Goal: Task Accomplishment & Management: Manage account settings

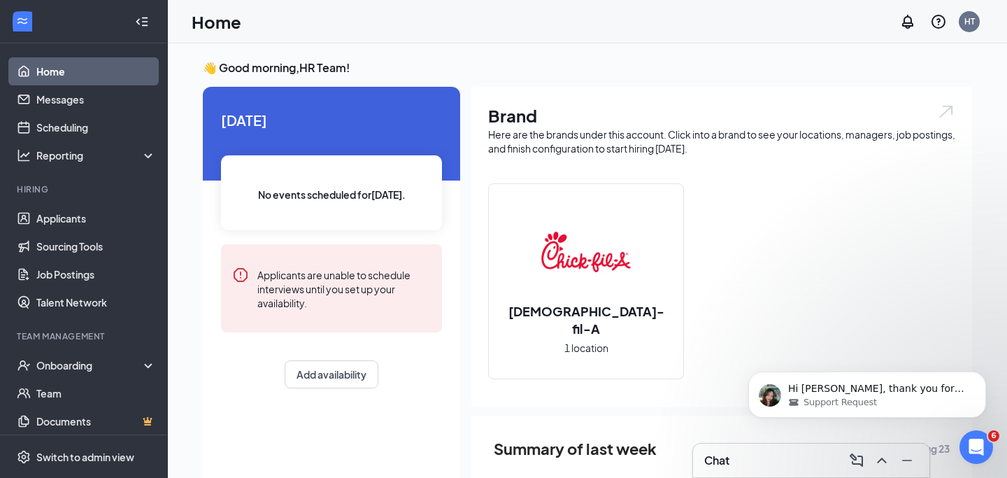
scroll to position [2, 0]
click at [937, 392] on p "Hi [PERSON_NAME], thank you for waiting. I truly appreciate your patience. The …" at bounding box center [878, 389] width 180 height 14
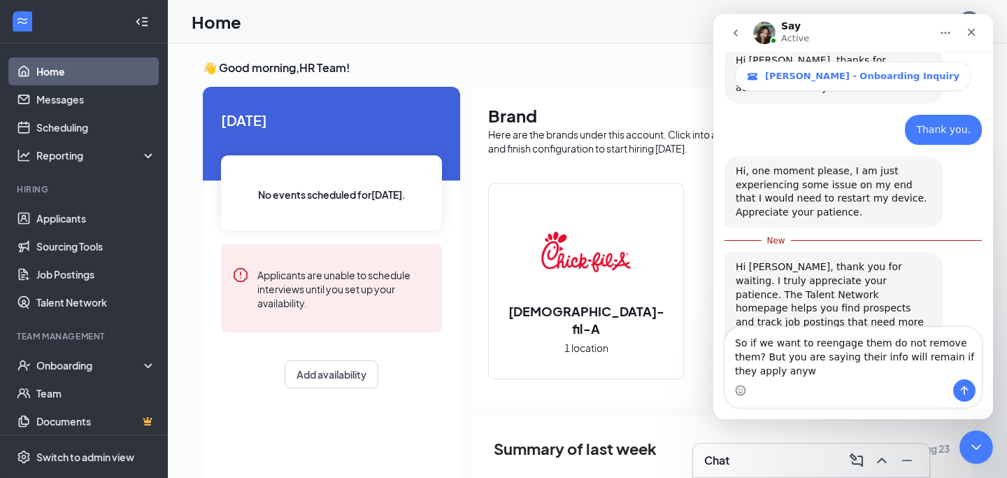
scroll to position [1652, 0]
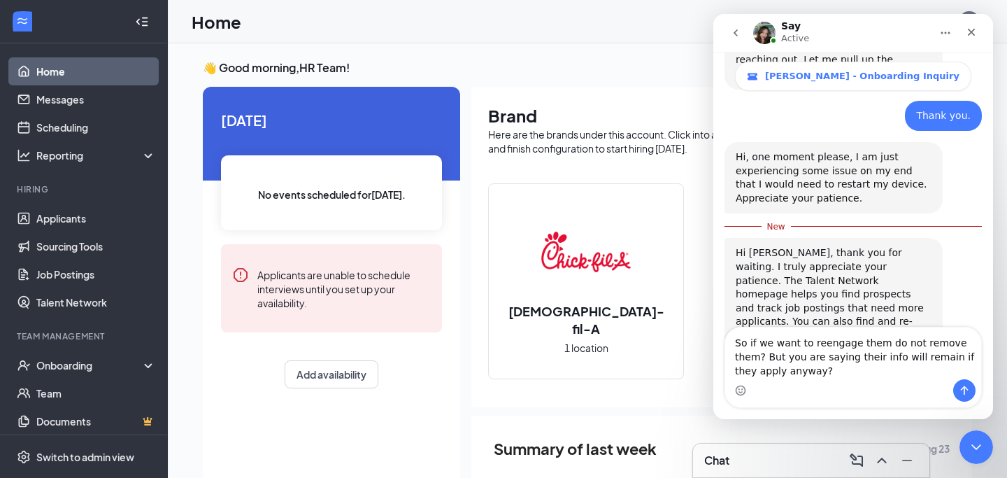
type textarea "So if we want to reengage them do not remove them? But you are saying their inf…"
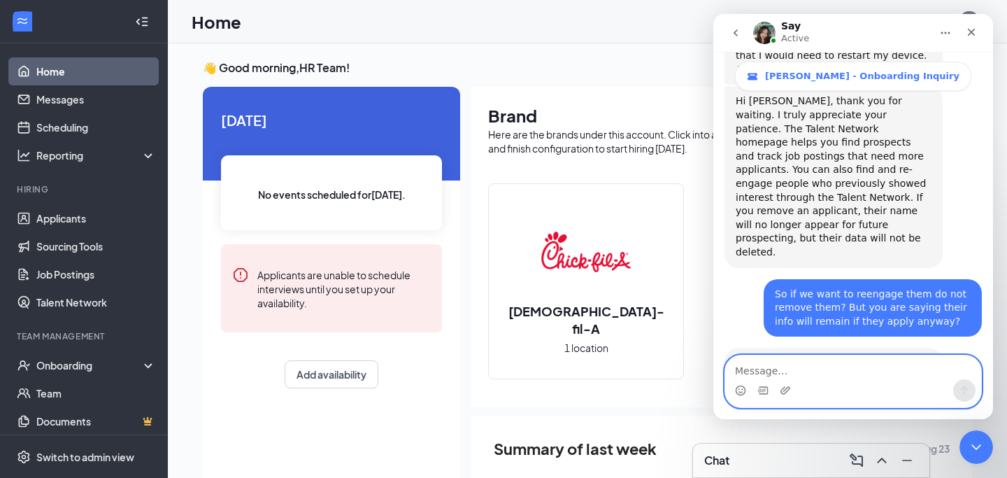
scroll to position [1794, 0]
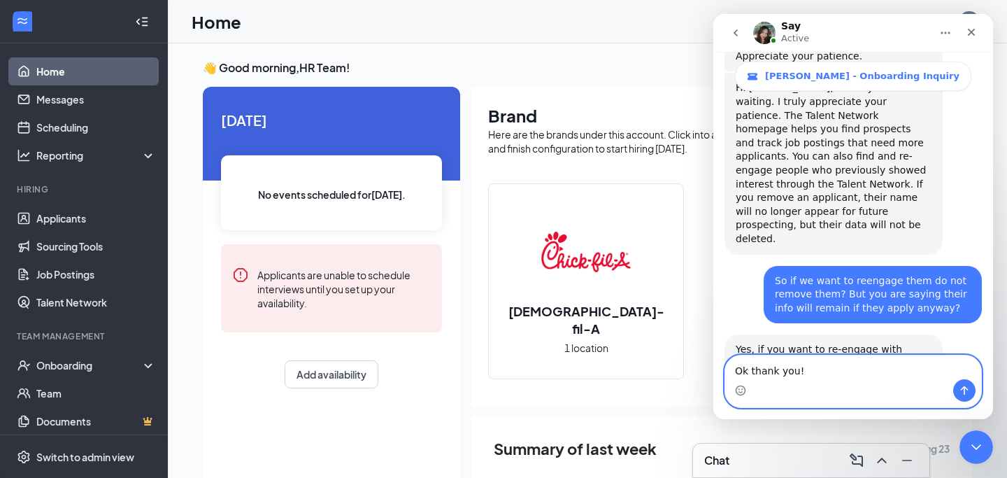
type textarea "Ok thank you!"
click at [968, 392] on icon "Send a message…" at bounding box center [964, 390] width 11 height 11
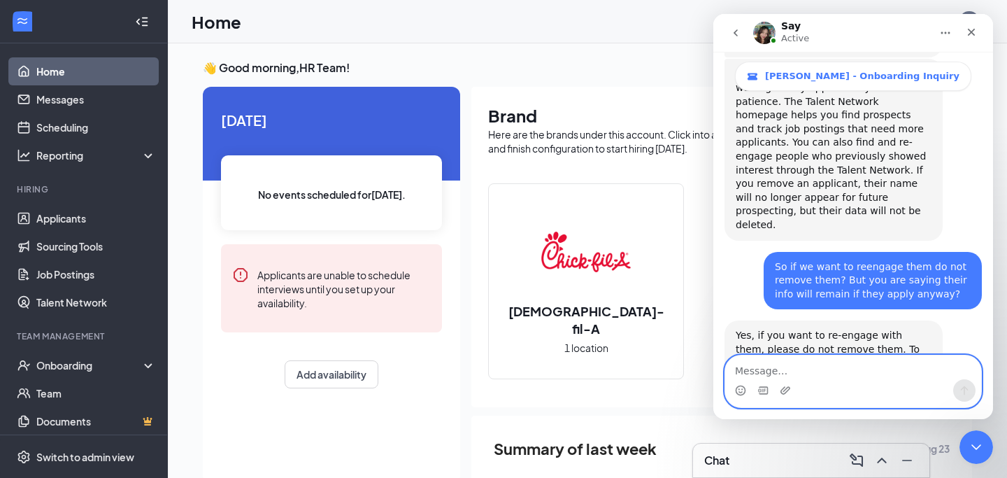
scroll to position [1836, 0]
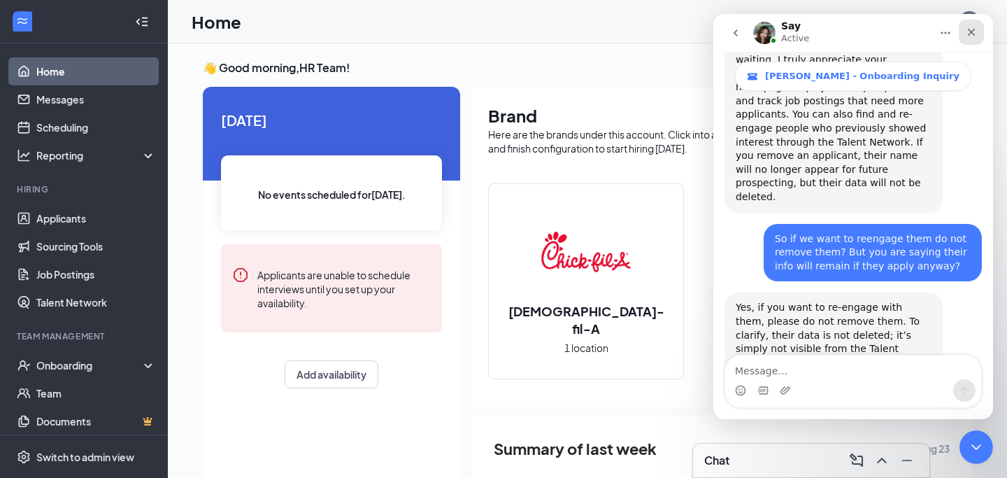
click at [974, 29] on icon "Close" at bounding box center [972, 33] width 8 height 8
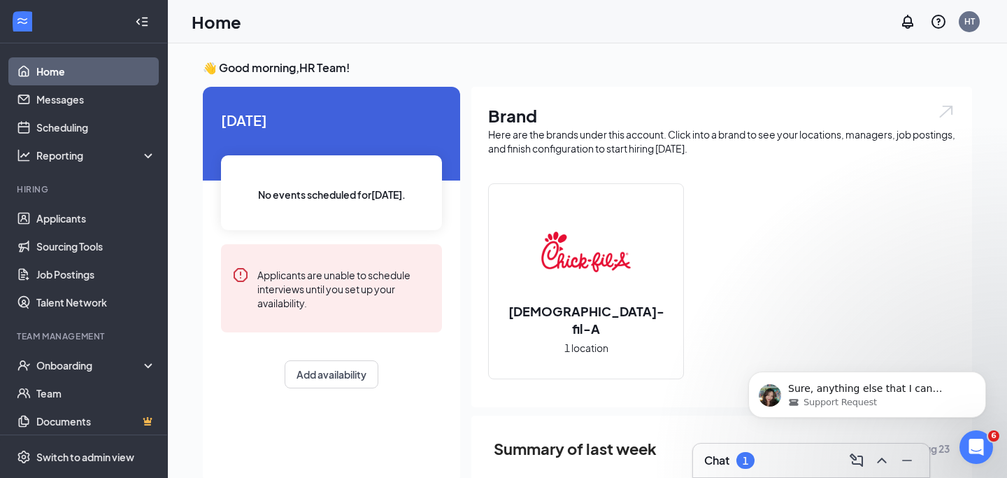
scroll to position [0, 0]
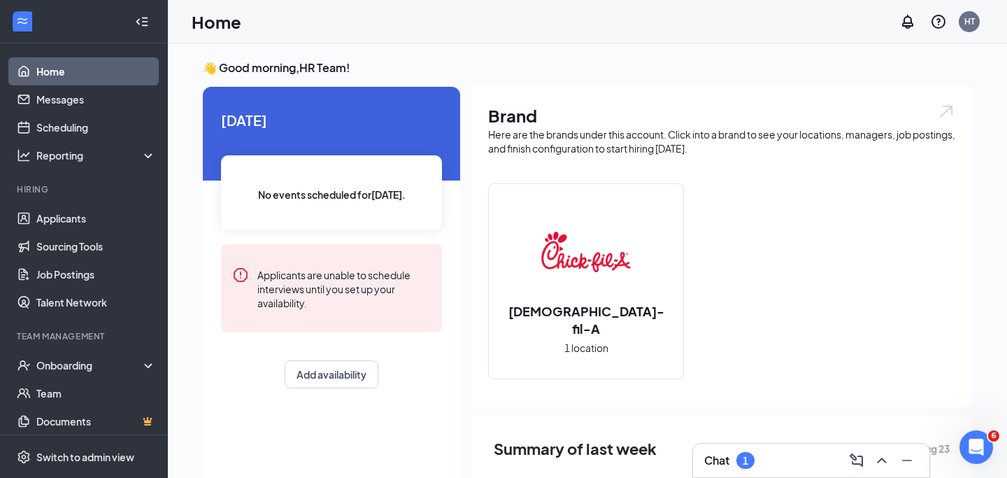
click at [775, 454] on div "Chat 1" at bounding box center [811, 460] width 214 height 22
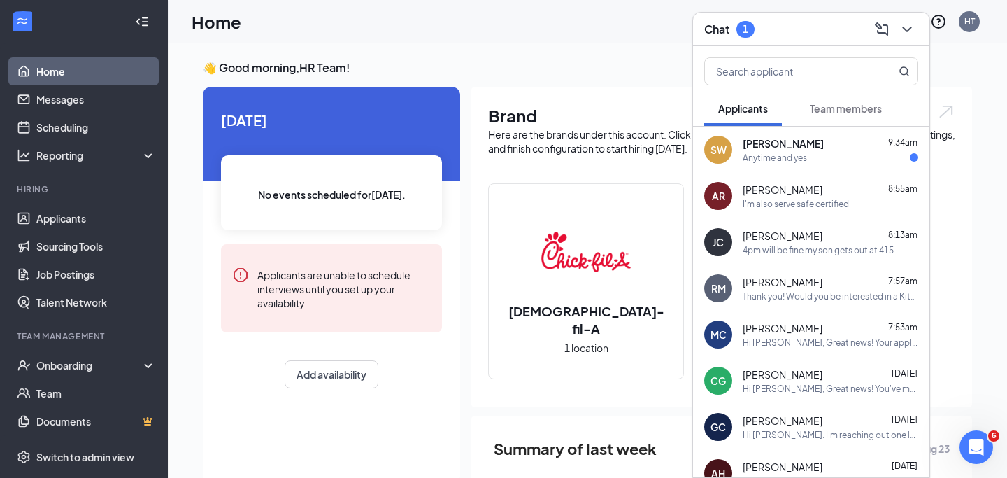
click at [795, 157] on div "Anytime and yes" at bounding box center [775, 158] width 64 height 12
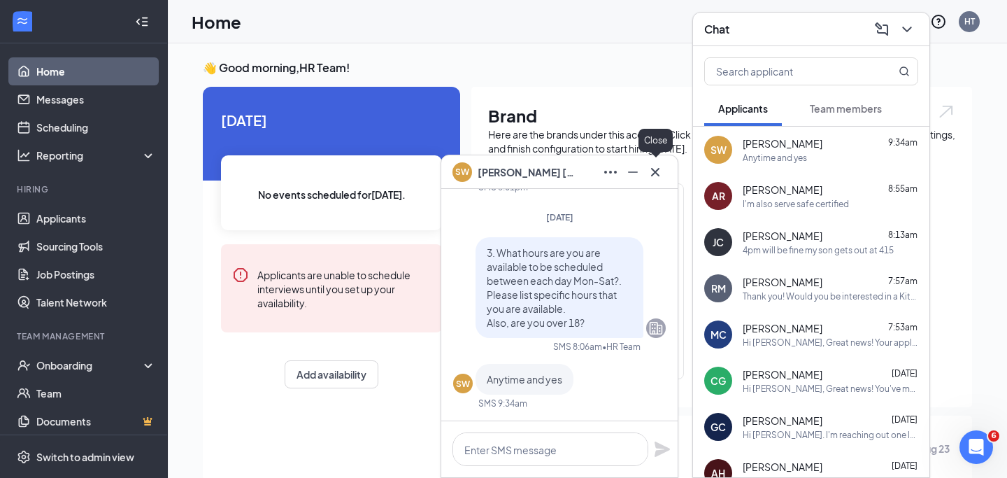
click at [654, 177] on icon "Cross" at bounding box center [655, 172] width 17 height 17
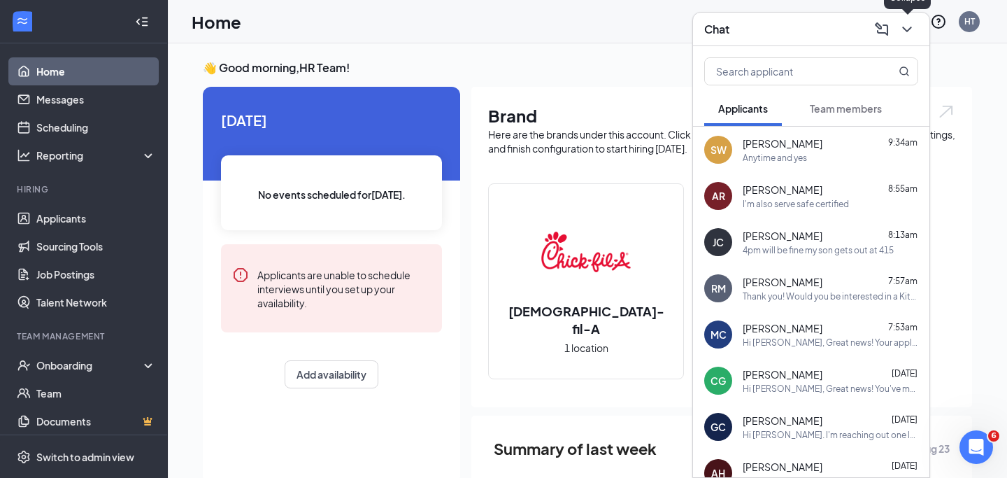
click at [904, 34] on icon "ChevronDown" at bounding box center [907, 29] width 17 height 17
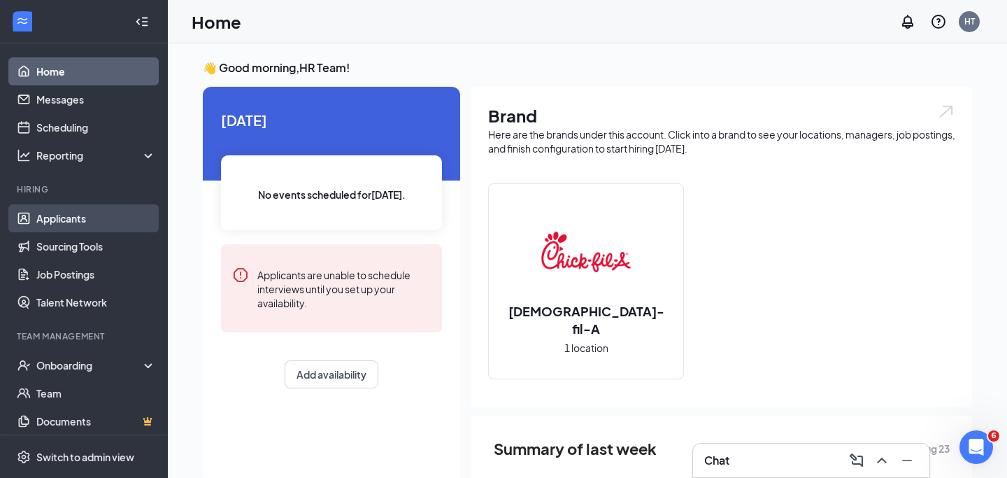
click at [64, 217] on link "Applicants" at bounding box center [96, 218] width 120 height 28
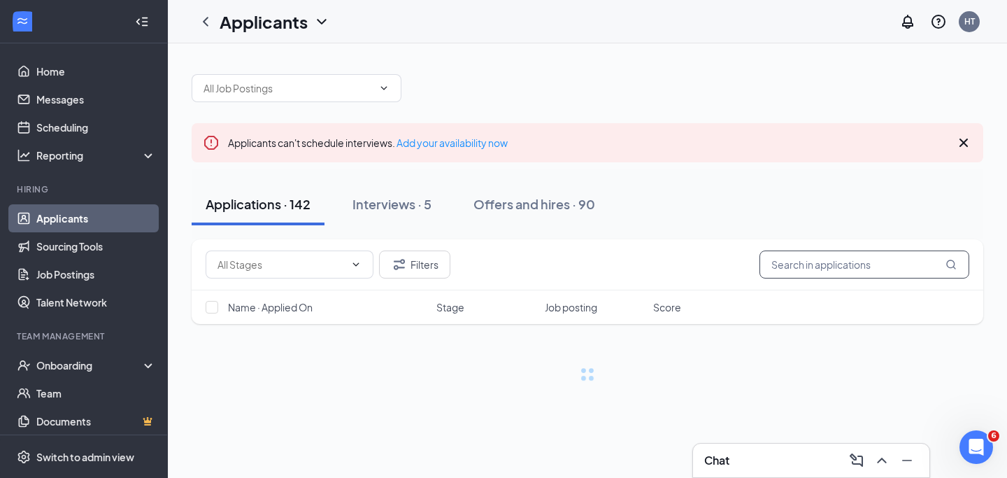
click at [817, 269] on input "text" at bounding box center [864, 264] width 210 height 28
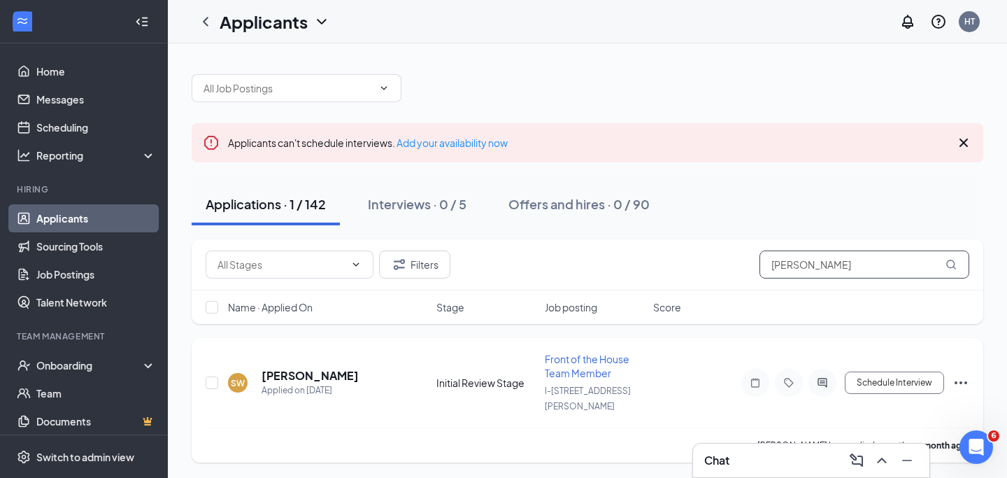
type input "[PERSON_NAME]"
click at [957, 374] on icon "Ellipses" at bounding box center [960, 382] width 17 height 17
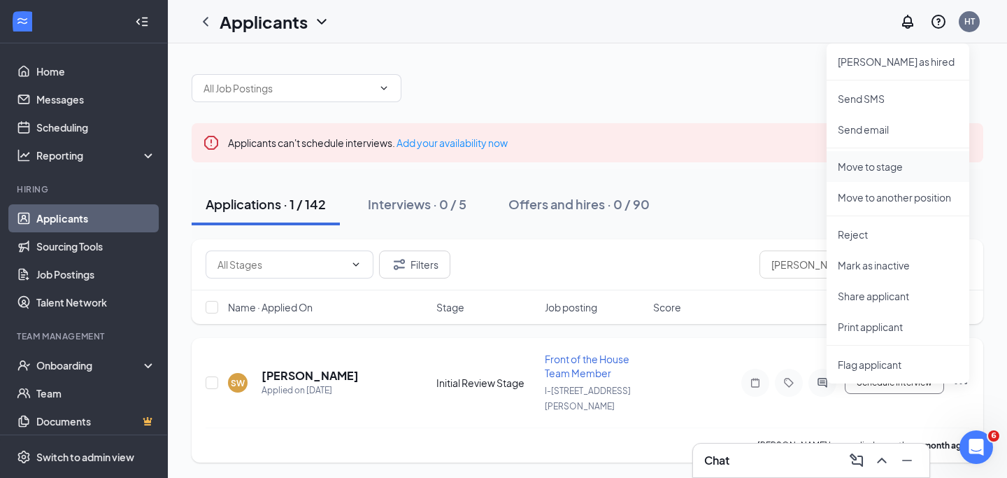
click at [886, 165] on p "Move to stage" at bounding box center [898, 166] width 120 height 14
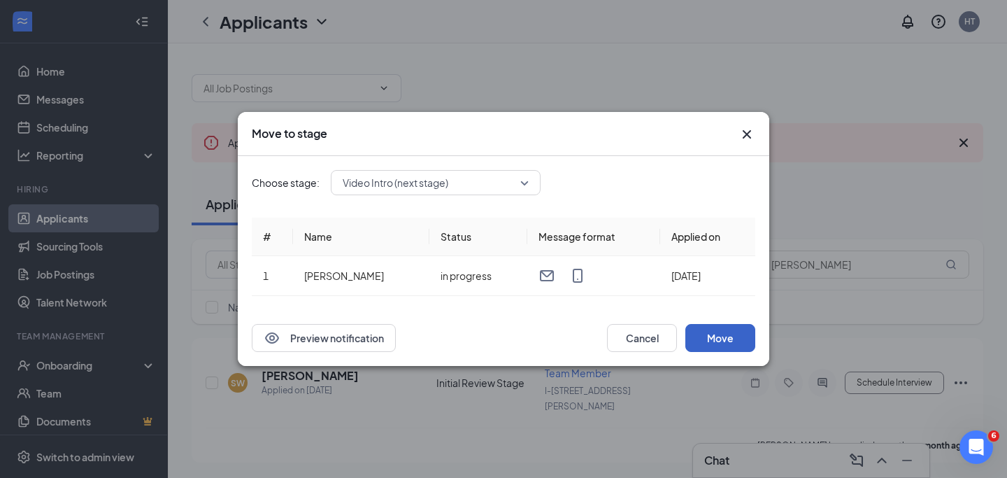
click at [721, 340] on button "Move" at bounding box center [720, 338] width 70 height 28
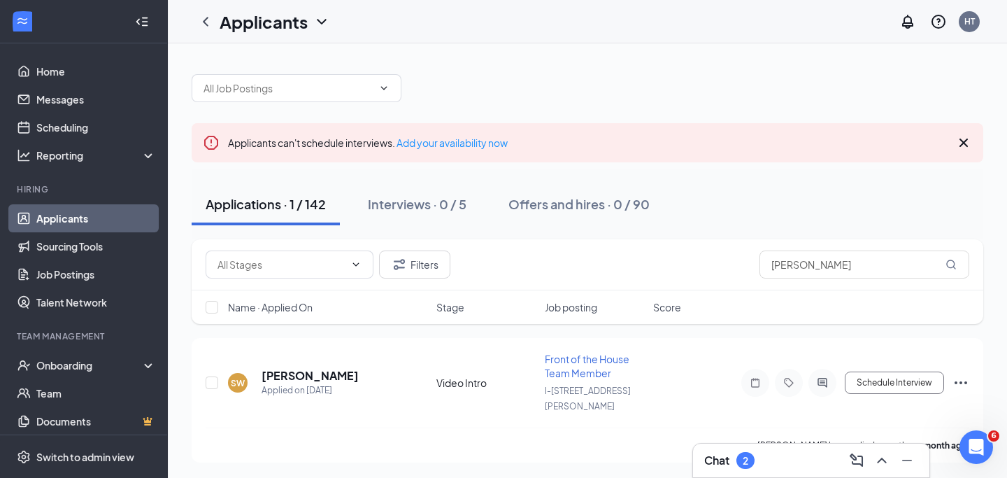
click at [778, 455] on div "Chat 2" at bounding box center [811, 460] width 214 height 22
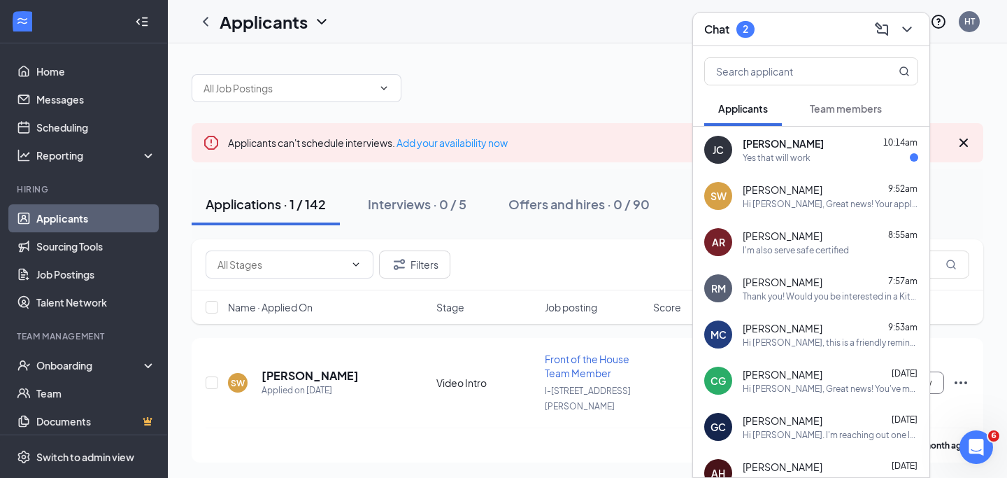
click at [787, 155] on div "Yes that will work" at bounding box center [777, 158] width 68 height 12
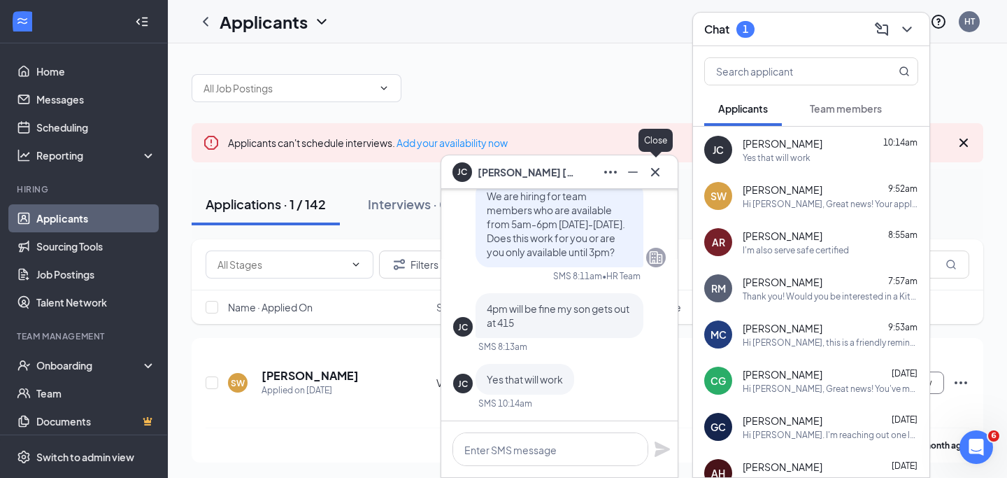
click at [656, 171] on icon "Cross" at bounding box center [655, 171] width 8 height 8
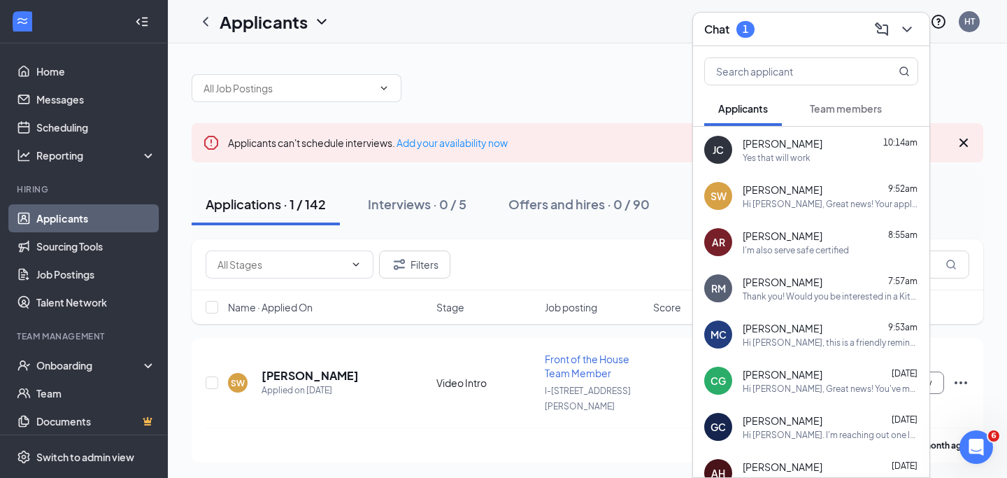
click at [830, 115] on div "Team members" at bounding box center [846, 108] width 72 height 14
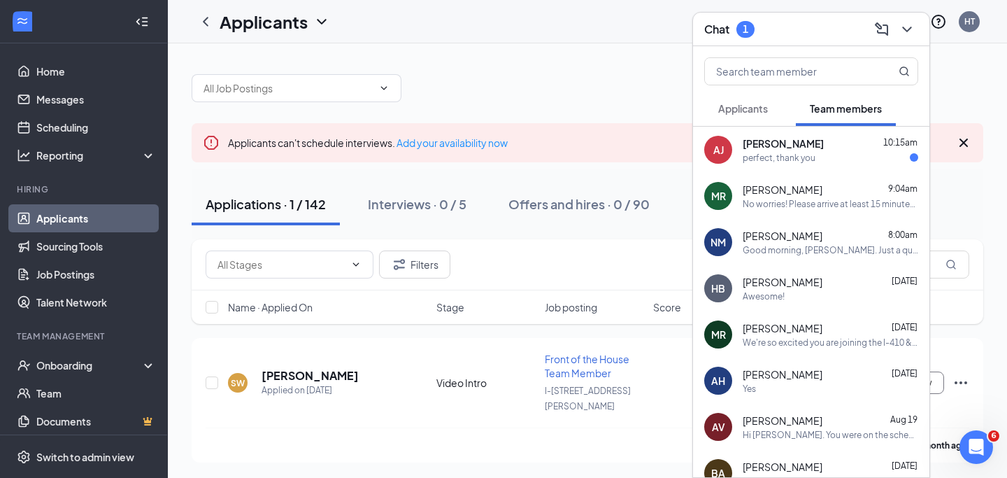
click at [843, 157] on div "perfect, thank you" at bounding box center [831, 158] width 176 height 12
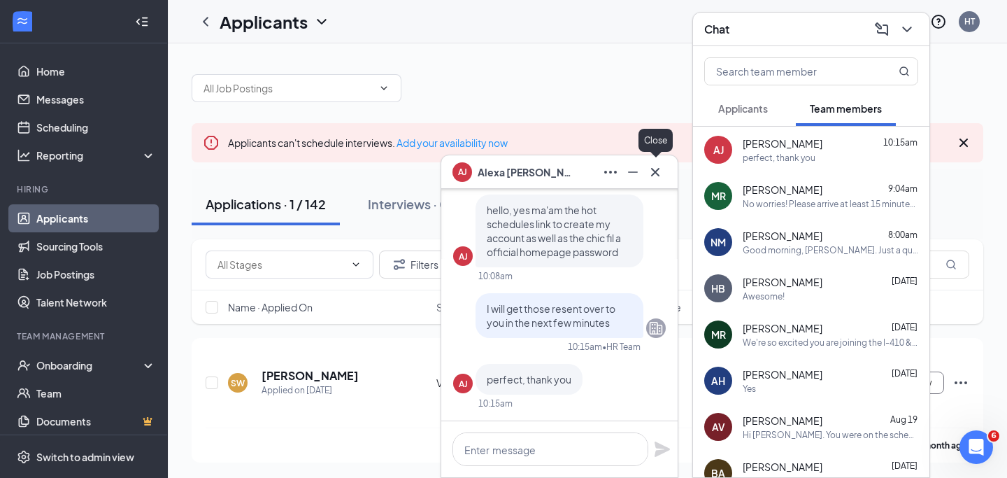
click at [658, 176] on icon "Cross" at bounding box center [655, 172] width 17 height 17
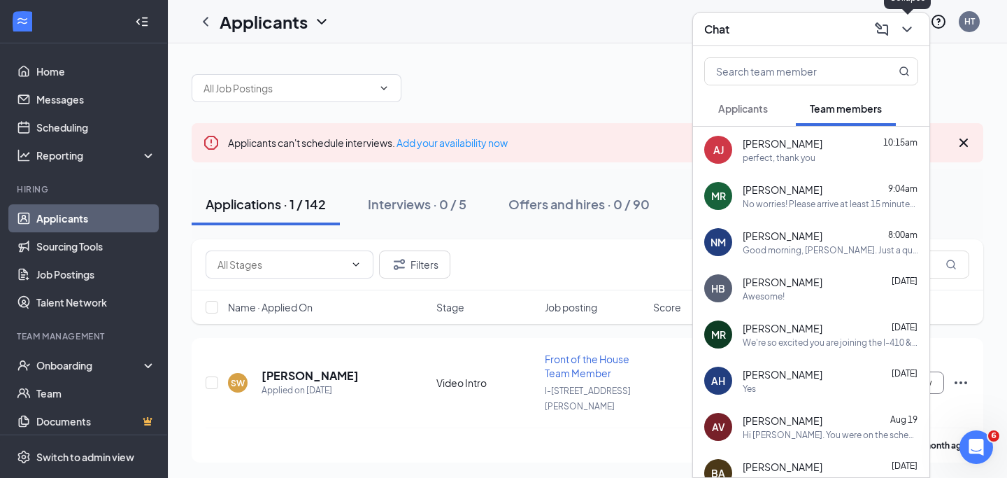
click at [906, 36] on icon "ChevronDown" at bounding box center [907, 29] width 17 height 17
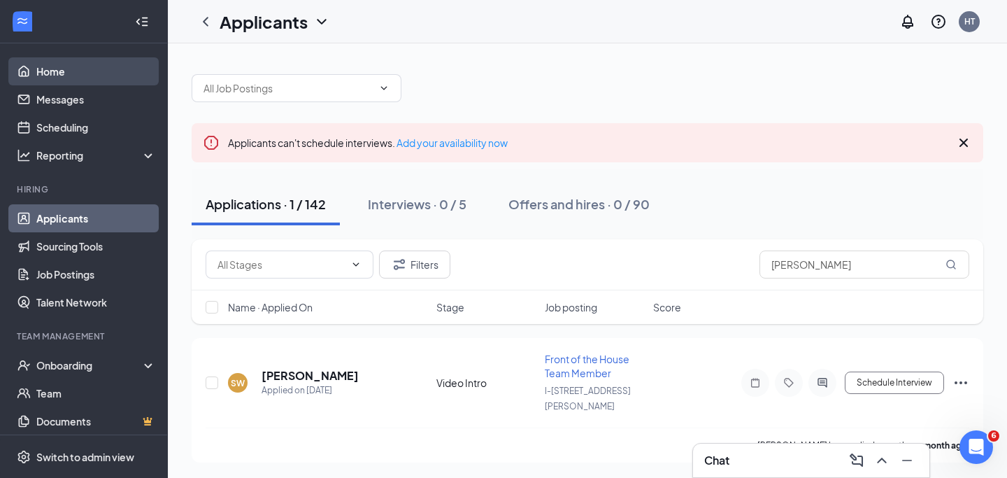
click at [123, 79] on link "Home" at bounding box center [96, 71] width 120 height 28
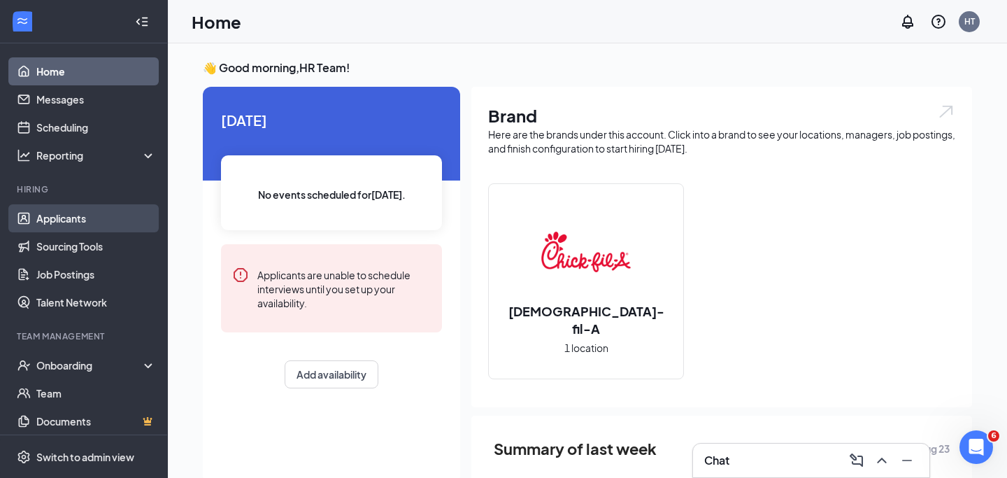
click at [64, 222] on link "Applicants" at bounding box center [96, 218] width 120 height 28
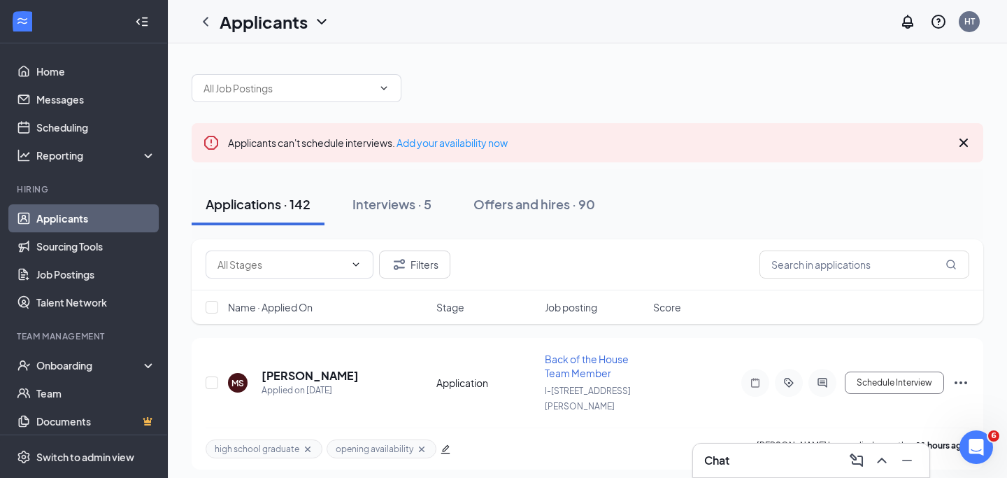
click at [791, 459] on div "Chat" at bounding box center [811, 460] width 214 height 22
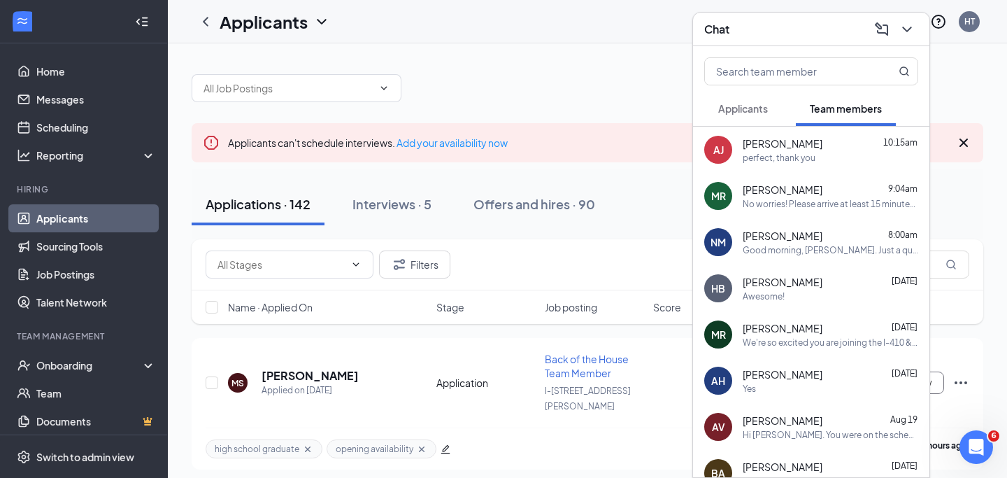
click at [794, 255] on div "Good morning, [PERSON_NAME]. Just a quick reminder that all onboarding paperwor…" at bounding box center [831, 250] width 176 height 12
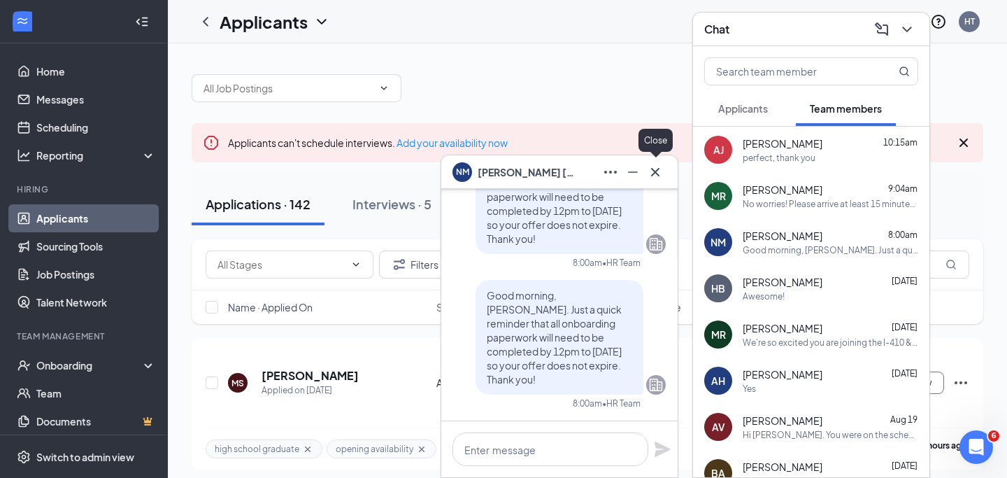
click at [656, 173] on icon "Cross" at bounding box center [655, 172] width 17 height 17
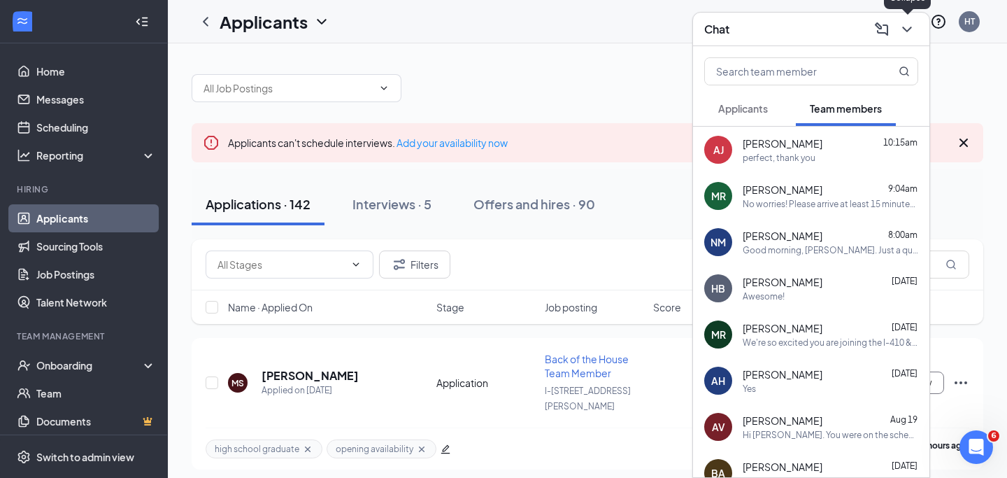
click at [905, 30] on icon "ChevronDown" at bounding box center [907, 29] width 17 height 17
